Goal: Answer question/provide support: Answer question/provide support

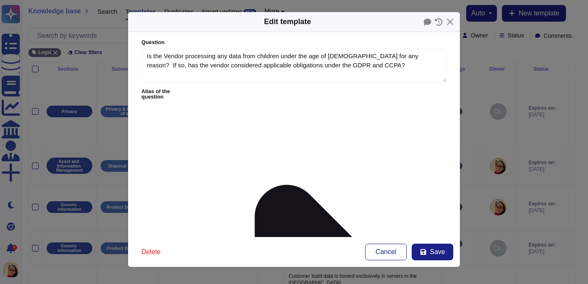
type textarea "Is the Vendor processing any data from children under the age of [DEMOGRAPHIC_D…"
type textarea "No, Bitrise does not process any data from children under the age of [DEMOGRAPH…"
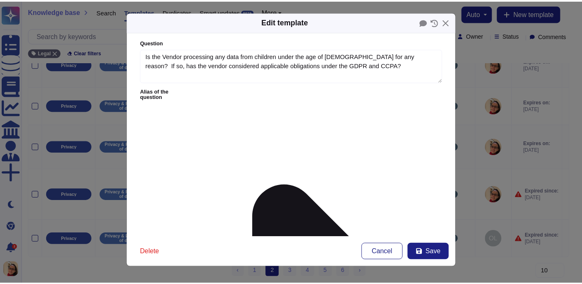
scroll to position [349, 0]
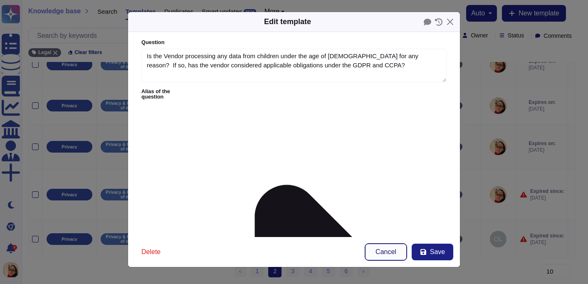
click at [392, 257] on button "Cancel" at bounding box center [386, 252] width 42 height 17
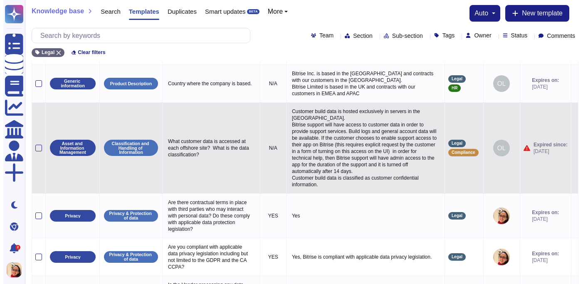
scroll to position [174, 0]
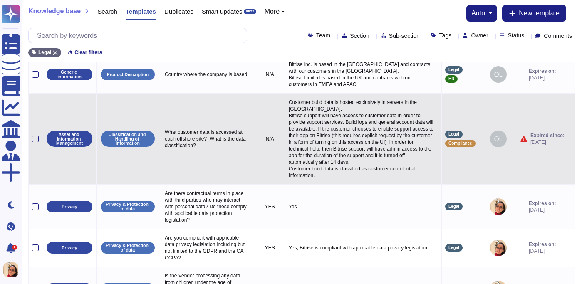
click at [571, 139] on icon at bounding box center [571, 139] width 0 height 0
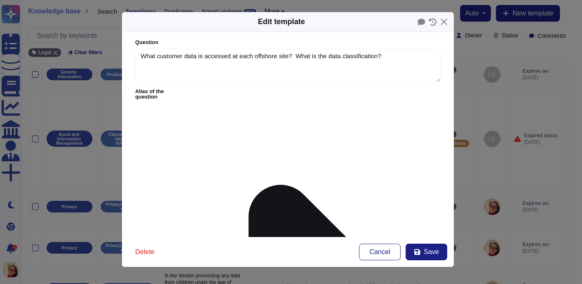
type textarea "What customer data is accessed at each offshore site? What is the data classifi…"
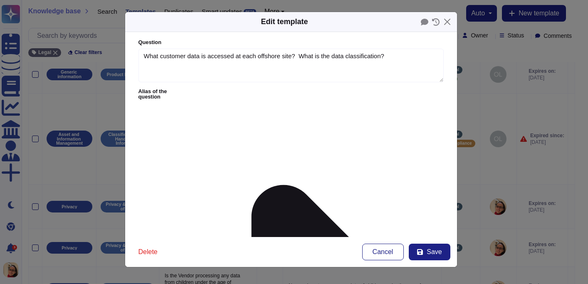
drag, startPoint x: 279, startPoint y: 123, endPoint x: 318, endPoint y: 121, distance: 40.0
type textarea "Customer build data is hosted exclusively in servers in the [GEOGRAPHIC_DATA] a…"
